Goal: Obtain resource: Download file/media

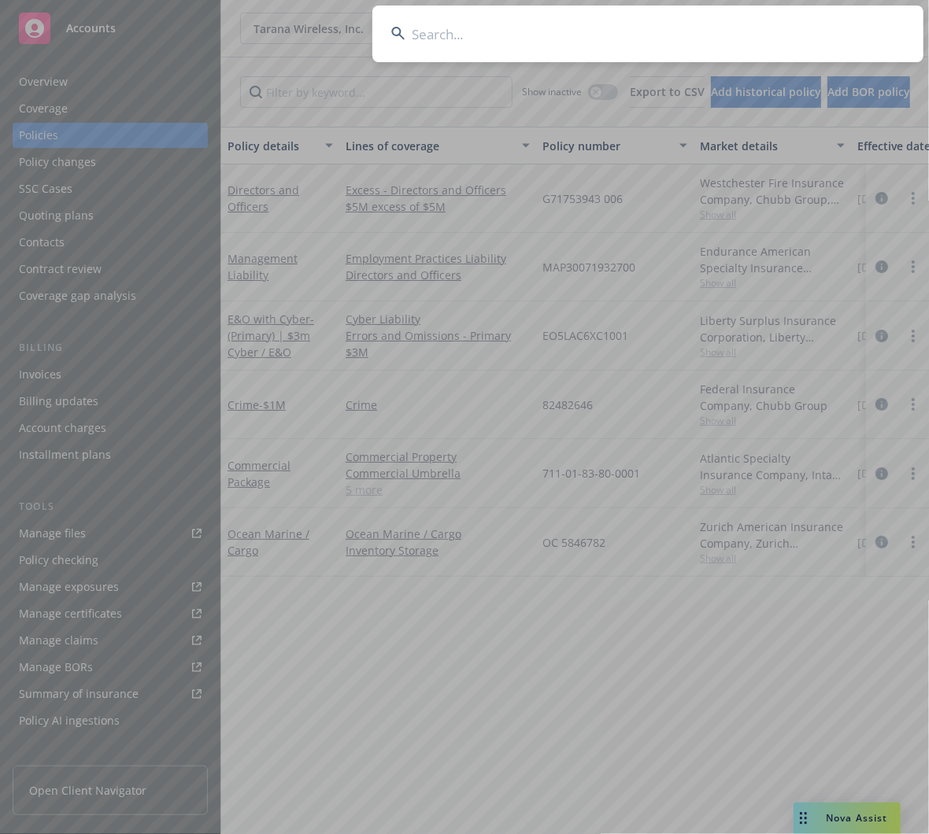
click at [655, 34] on input at bounding box center [647, 34] width 551 height 57
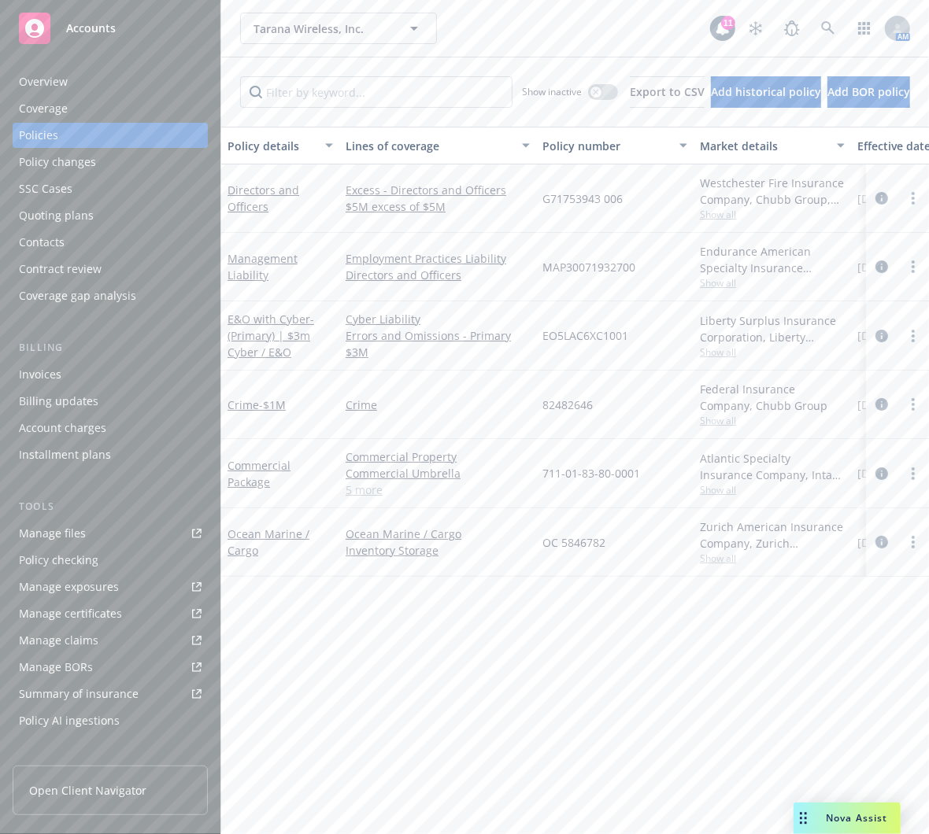
click at [399, 676] on div "Policy details Lines of coverage Policy number Market details Effective date Ex…" at bounding box center [574, 481] width 707 height 708
click at [821, 31] on icon at bounding box center [828, 28] width 14 height 14
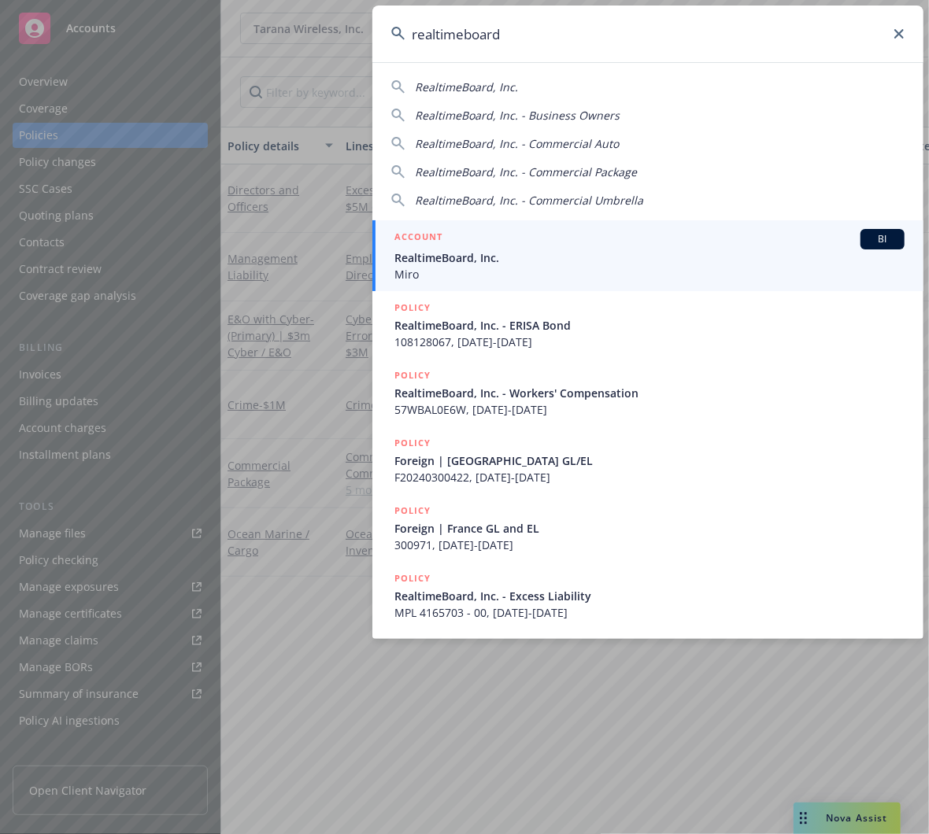
type input "realtimeboard"
click at [513, 243] on div "ACCOUNT BI" at bounding box center [649, 239] width 510 height 20
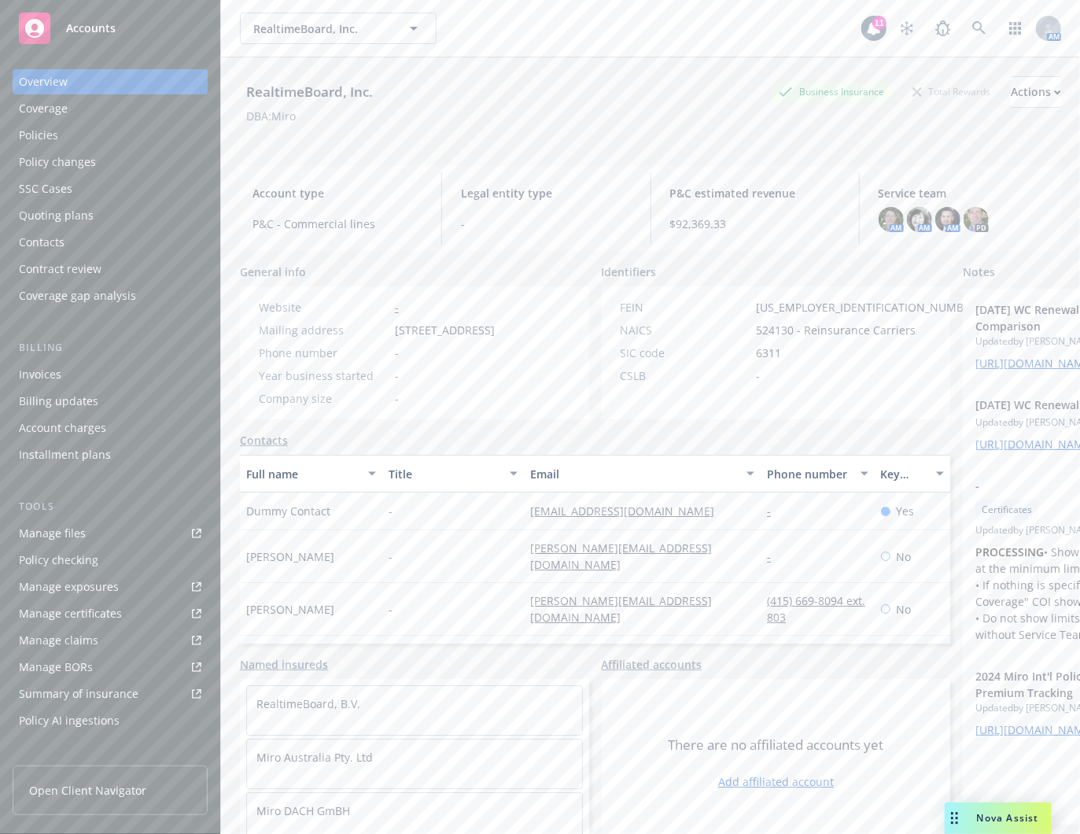
click at [46, 130] on div "Policies" at bounding box center [38, 135] width 39 height 25
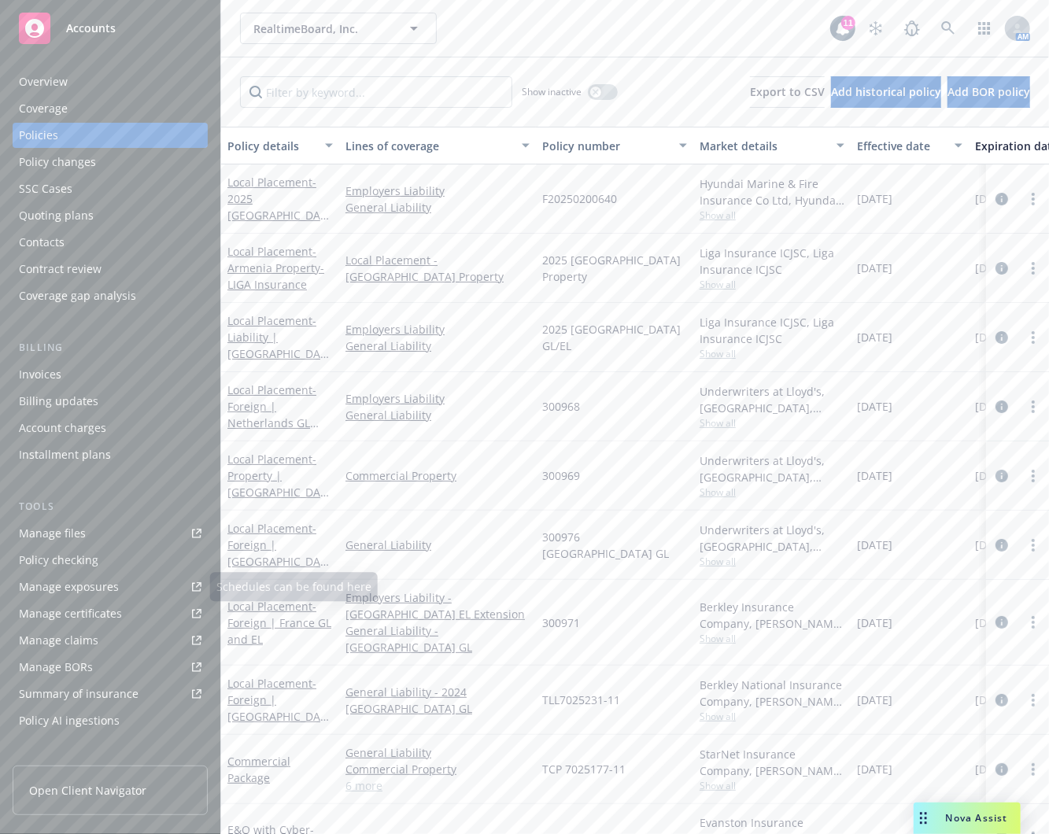
click at [136, 530] on link "Manage files" at bounding box center [110, 533] width 195 height 25
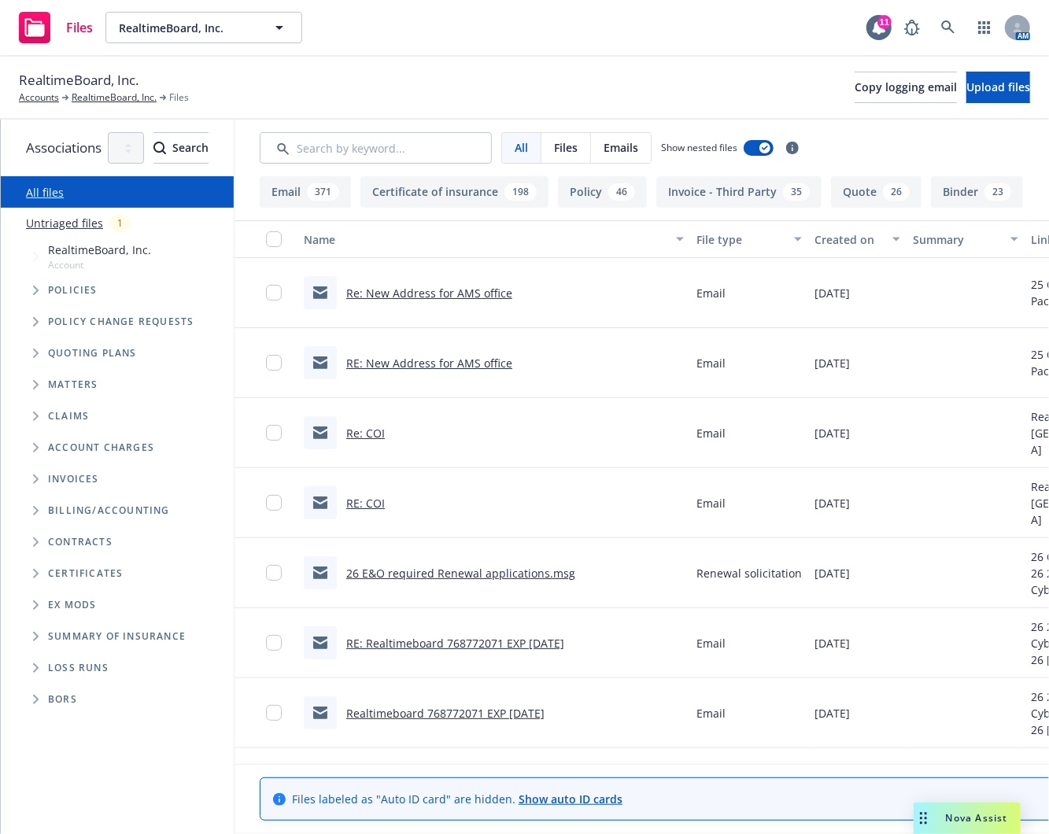
click at [39, 279] on span "Tree Example" at bounding box center [35, 290] width 25 height 25
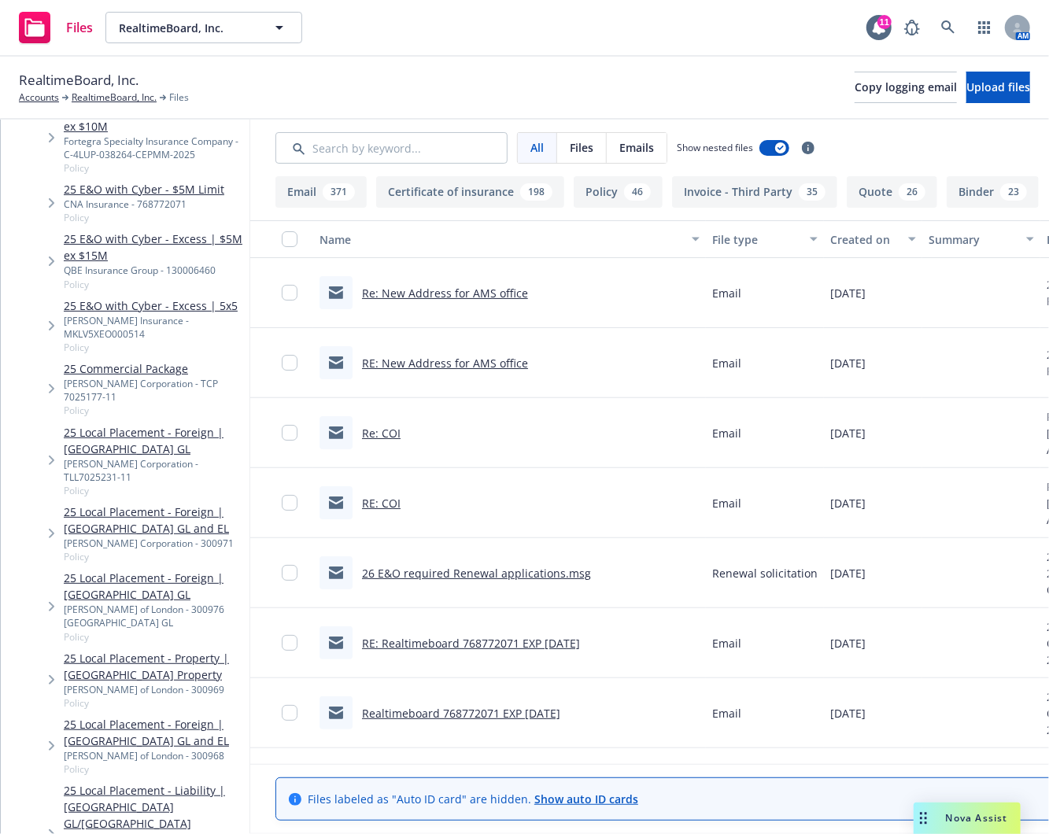
scroll to position [468, 0]
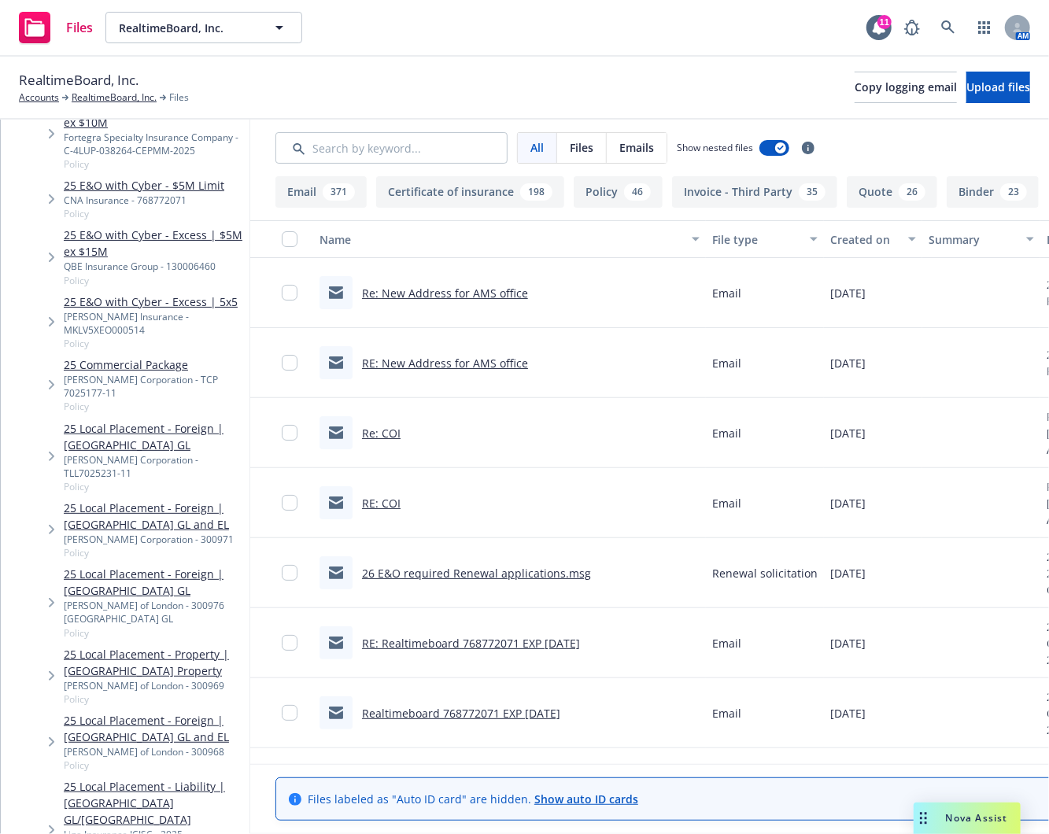
click at [182, 646] on link "25 Local Placement - Property | [GEOGRAPHIC_DATA] Property" at bounding box center [153, 662] width 179 height 33
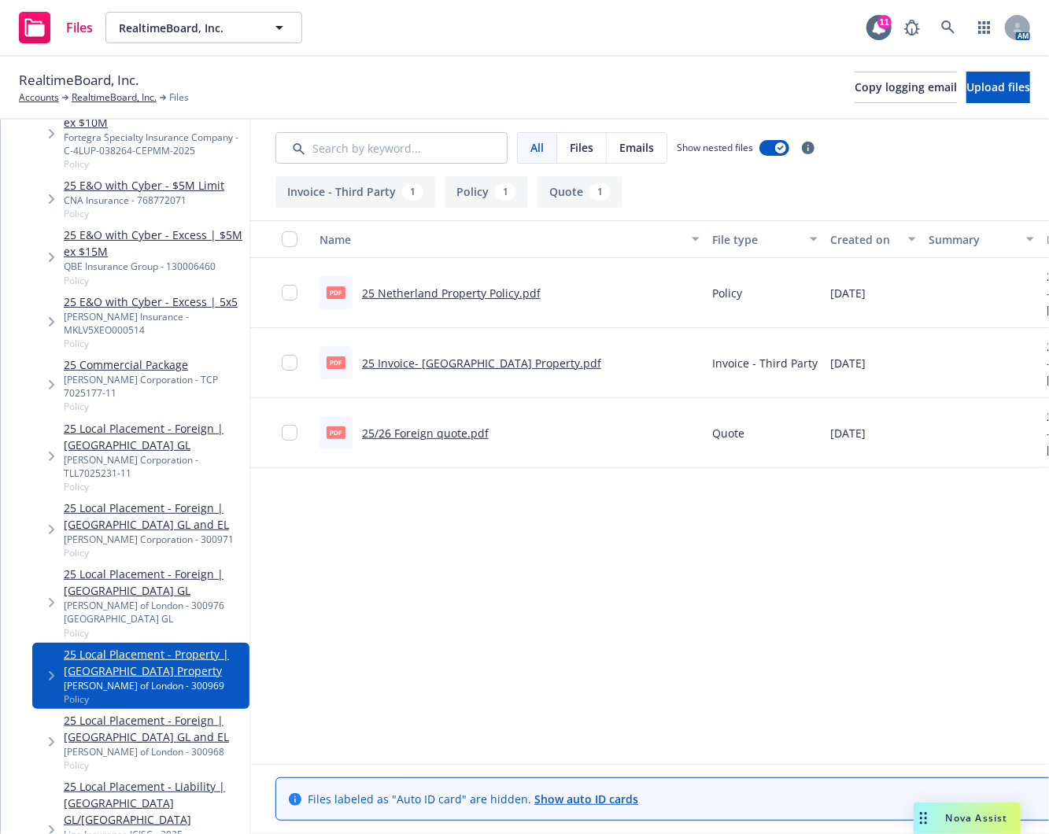
click at [523, 293] on link "25 Netherland Property Policy.pdf" at bounding box center [451, 293] width 179 height 15
click at [855, 84] on span "Copy logging email" at bounding box center [906, 86] width 102 height 15
click at [563, 580] on div "Name File type Created on Summary Linked associations pdf 25 Netherland Propert…" at bounding box center [743, 486] width 987 height 532
click at [695, 80] on div "RealtimeBoard, Inc. Accounts RealtimeBoard, Inc. Files Copy logging email Uploa…" at bounding box center [524, 87] width 1011 height 35
click at [948, 24] on icon at bounding box center [948, 27] width 14 height 14
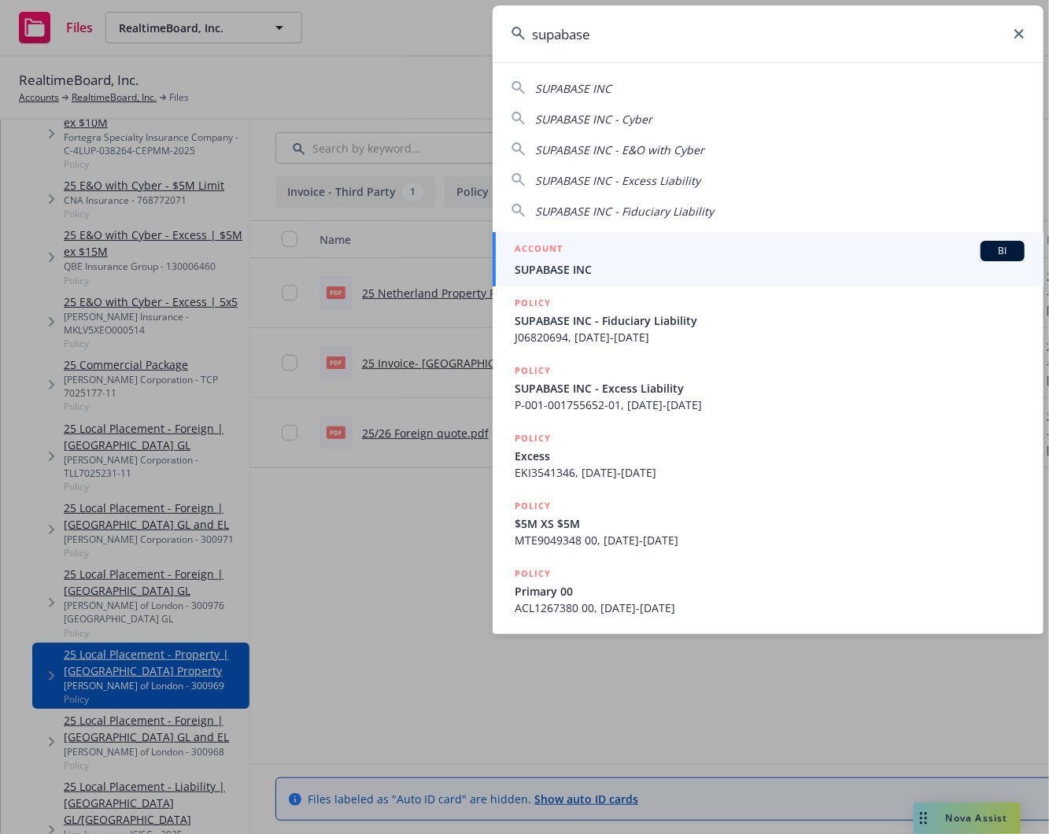
type input "supabase"
click at [698, 250] on div "ACCOUNT BI" at bounding box center [770, 251] width 510 height 20
